Goal: Information Seeking & Learning: Learn about a topic

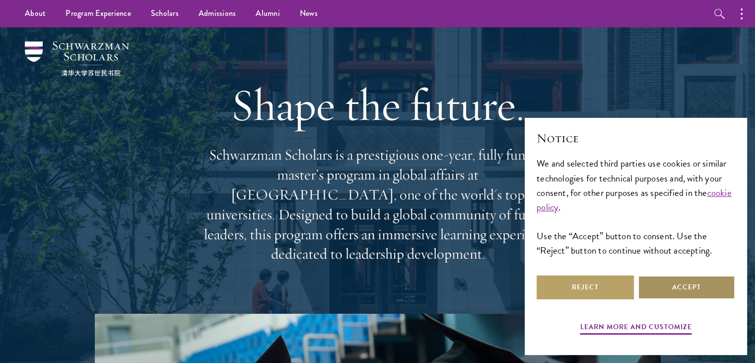
drag, startPoint x: 679, startPoint y: 283, endPoint x: 669, endPoint y: 281, distance: 10.0
click at [678, 282] on button "Accept" at bounding box center [686, 287] width 97 height 24
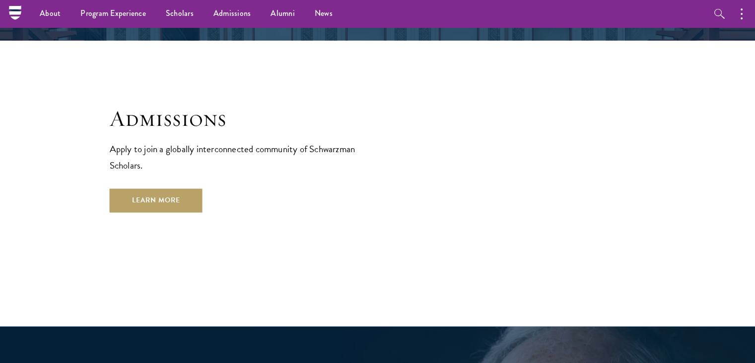
scroll to position [1589, 0]
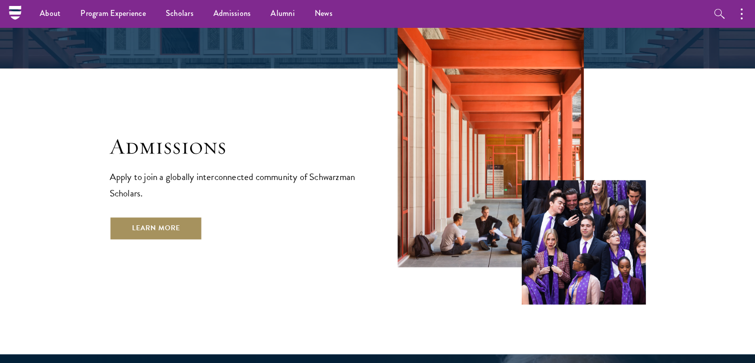
click at [181, 216] on link "Learn More" at bounding box center [156, 228] width 93 height 24
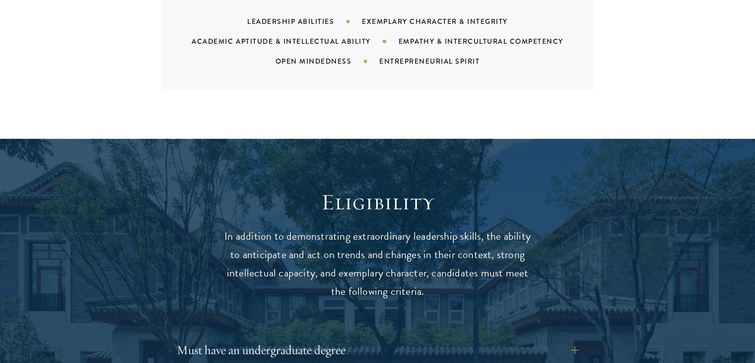
scroll to position [1291, 0]
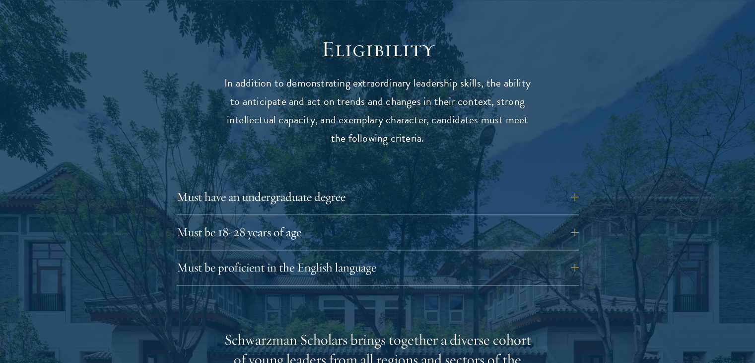
click at [576, 185] on button "Must have an undergraduate degree" at bounding box center [385, 197] width 402 height 24
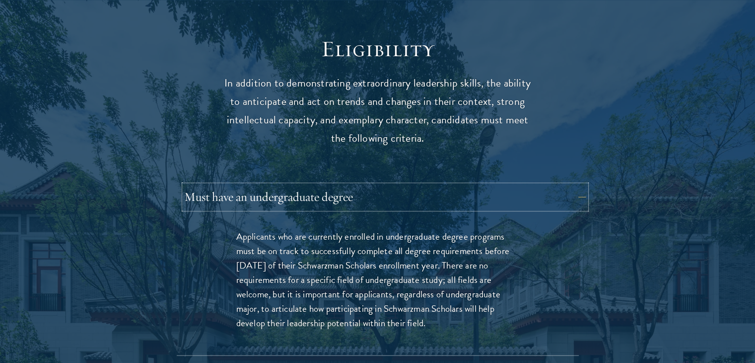
click at [575, 185] on button "Must have an undergraduate degree" at bounding box center [385, 197] width 402 height 24
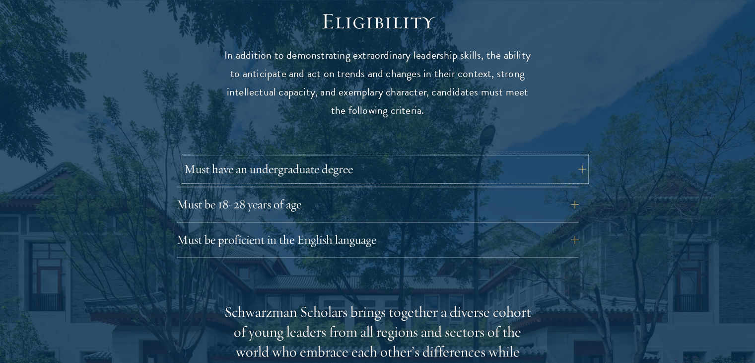
scroll to position [1341, 0]
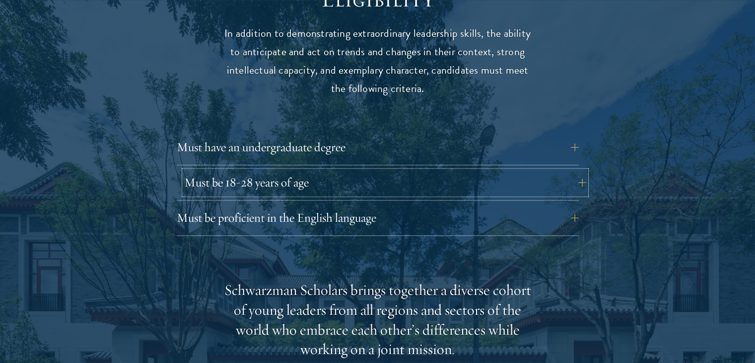
click at [555, 170] on button "Must be 18-28 years of age" at bounding box center [385, 182] width 402 height 24
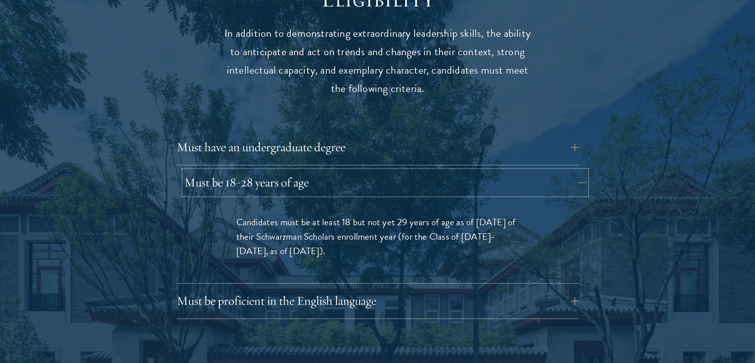
click at [555, 170] on button "Must be 18-28 years of age" at bounding box center [385, 182] width 402 height 24
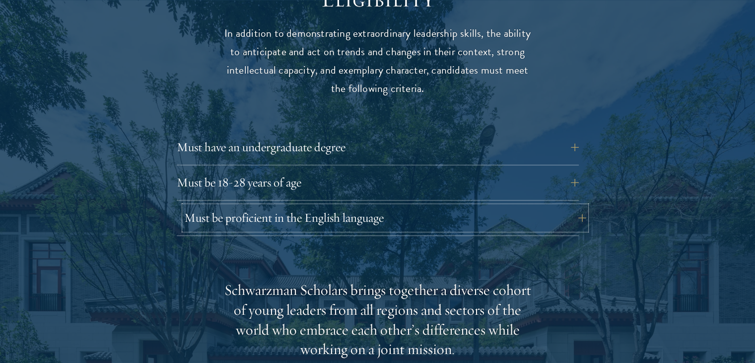
click at [554, 206] on button "Must be proficient in the English language" at bounding box center [385, 218] width 402 height 24
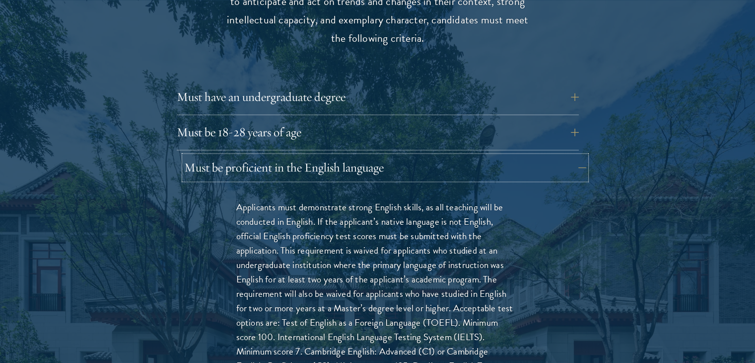
scroll to position [1440, 0]
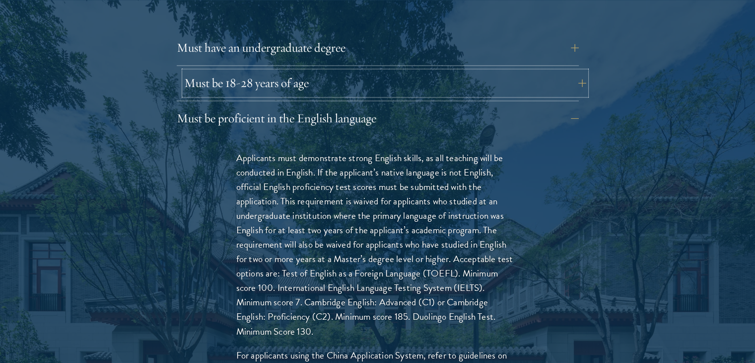
click at [347, 71] on button "Must be 18-28 years of age" at bounding box center [385, 83] width 402 height 24
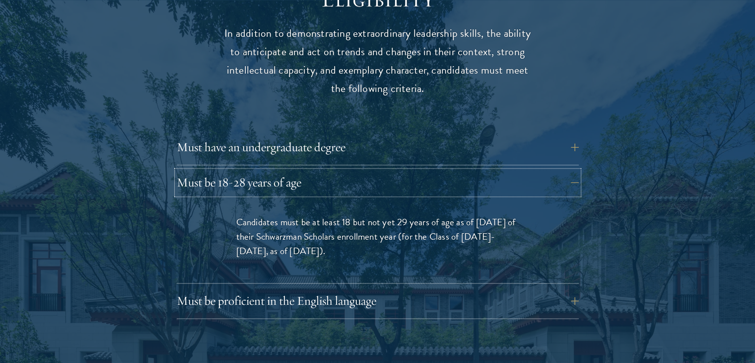
scroll to position [1391, 0]
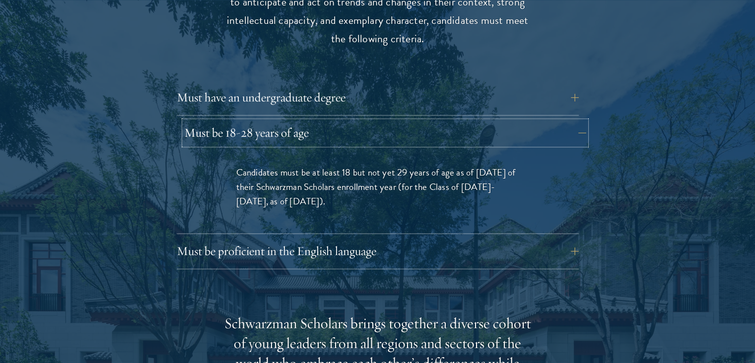
click at [399, 121] on button "Must be 18-28 years of age" at bounding box center [385, 133] width 402 height 24
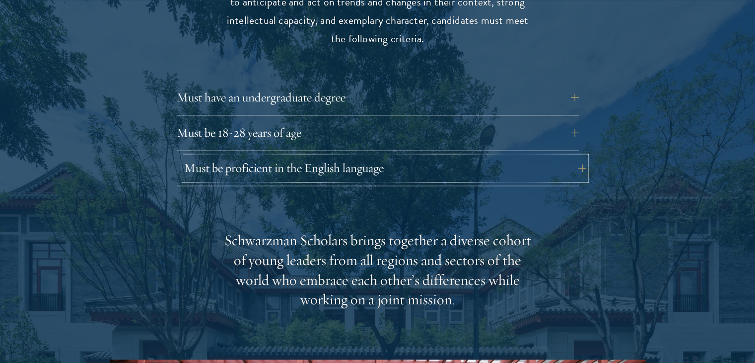
click at [379, 156] on button "Must be proficient in the English language" at bounding box center [385, 168] width 402 height 24
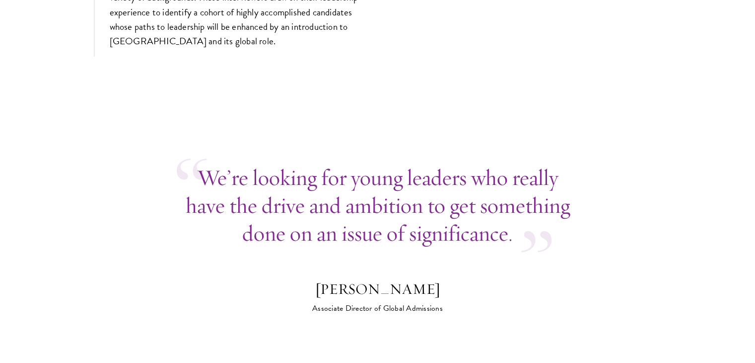
scroll to position [3874, 0]
